Goal: Transaction & Acquisition: Purchase product/service

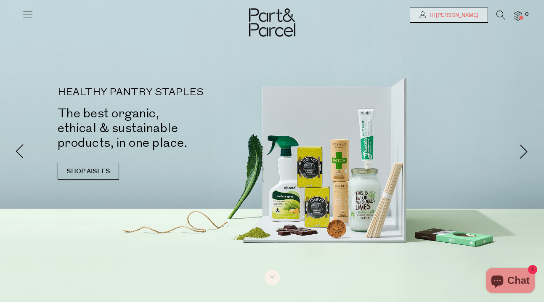
click at [463, 17] on span "Hi [PERSON_NAME]" at bounding box center [453, 15] width 51 height 7
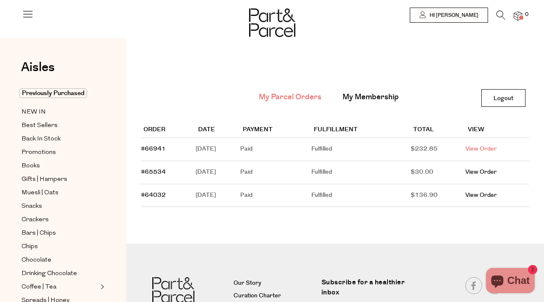
click at [489, 147] on link "View Order" at bounding box center [481, 149] width 32 height 8
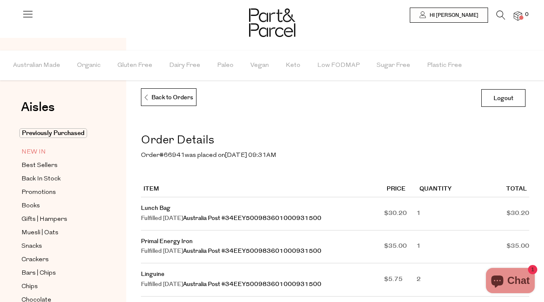
click at [41, 150] on span "NEW IN" at bounding box center [33, 152] width 24 height 10
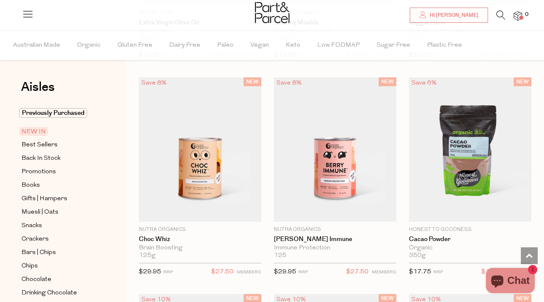
scroll to position [474, 0]
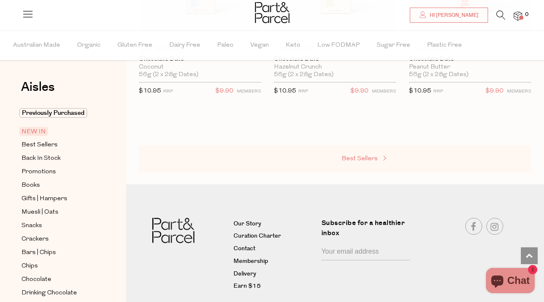
click at [357, 163] on link "Best Sellers" at bounding box center [384, 159] width 84 height 11
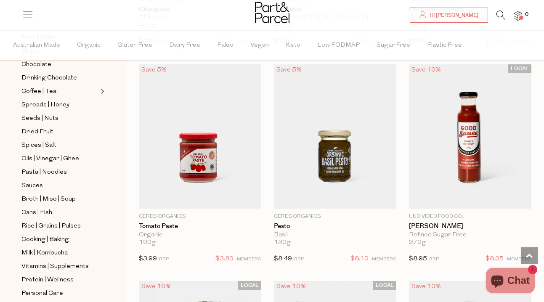
scroll to position [1812, 0]
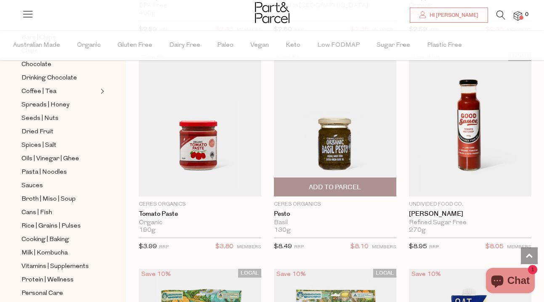
click at [329, 189] on span "Add To Parcel" at bounding box center [335, 187] width 52 height 9
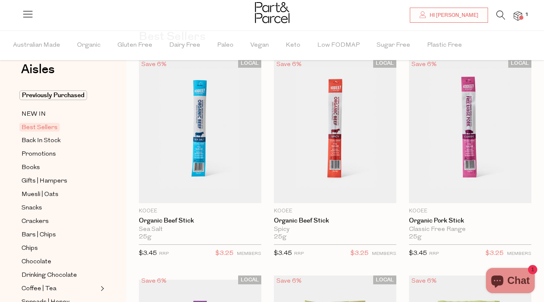
scroll to position [0, 0]
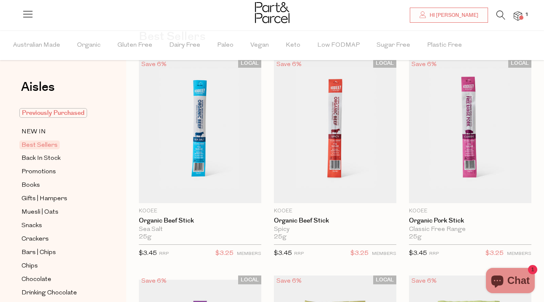
click at [72, 113] on span "Previously Purchased" at bounding box center [53, 113] width 68 height 10
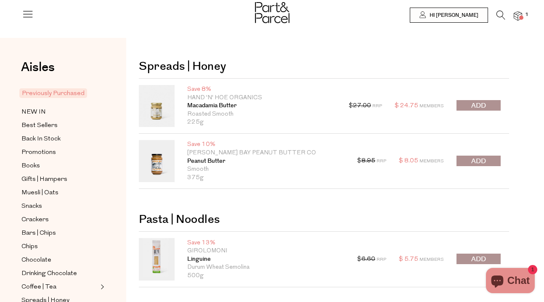
click at [498, 13] on icon at bounding box center [501, 15] width 9 height 9
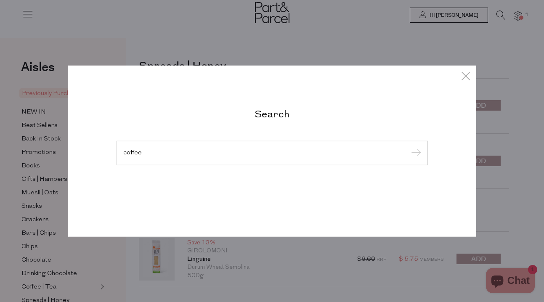
type input "coffee"
click at [409, 147] on input "submit" at bounding box center [415, 153] width 13 height 13
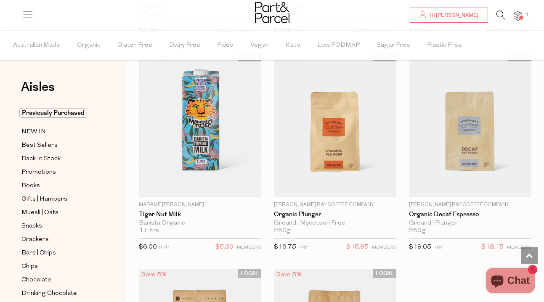
scroll to position [3397, 0]
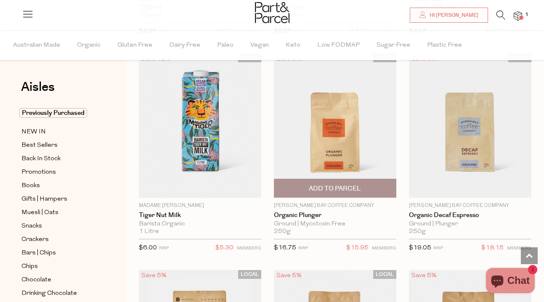
scroll to position [3364, 0]
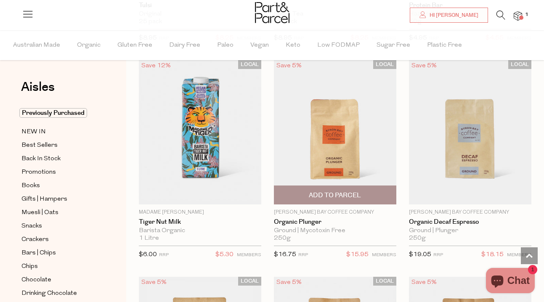
click at [362, 190] on span "Add To Parcel" at bounding box center [335, 195] width 117 height 18
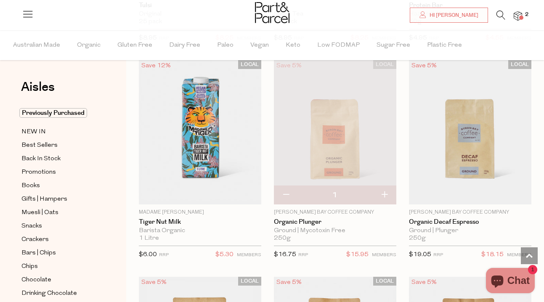
click at [386, 192] on button "button" at bounding box center [384, 195] width 24 height 19
click at [519, 16] on img at bounding box center [518, 16] width 8 height 10
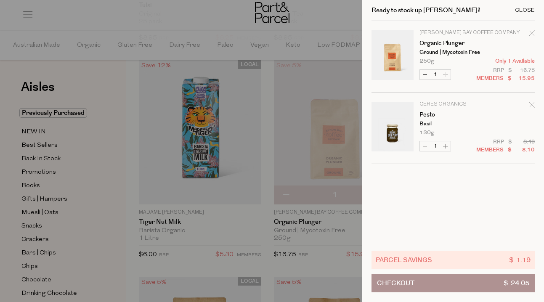
click at [532, 8] on div "Close" at bounding box center [525, 10] width 20 height 5
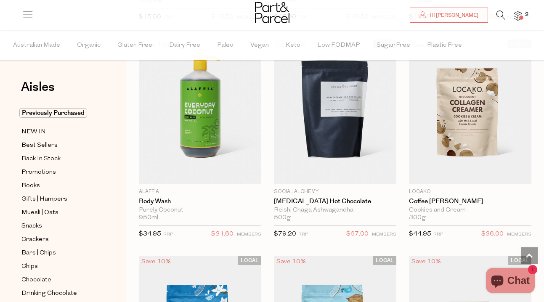
scroll to position [5796, 0]
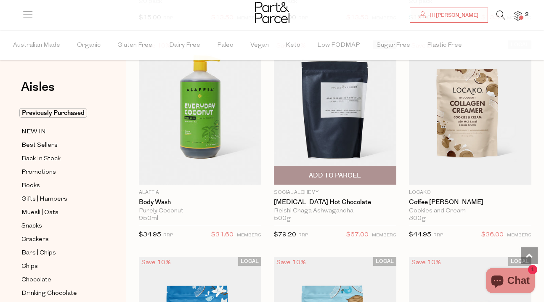
click at [303, 110] on img at bounding box center [335, 112] width 122 height 144
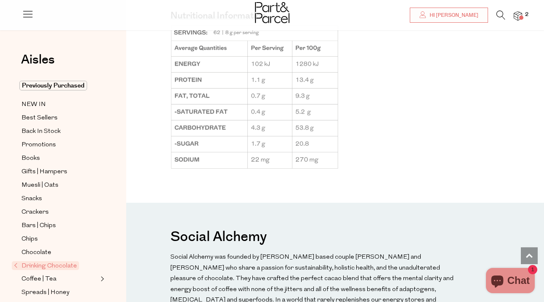
scroll to position [691, 0]
